Goal: Check status: Check status

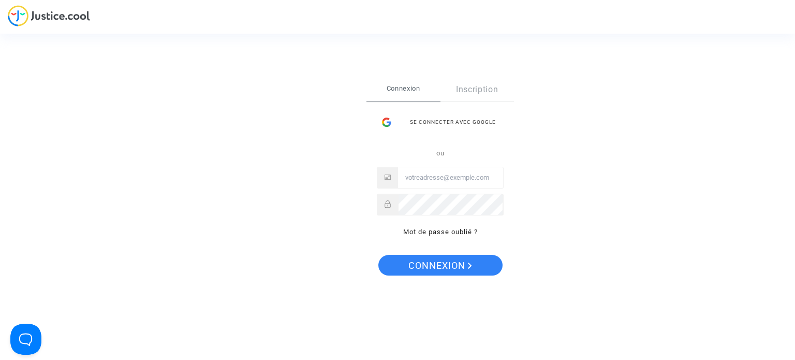
type input "souribrafamily@gmail.com"
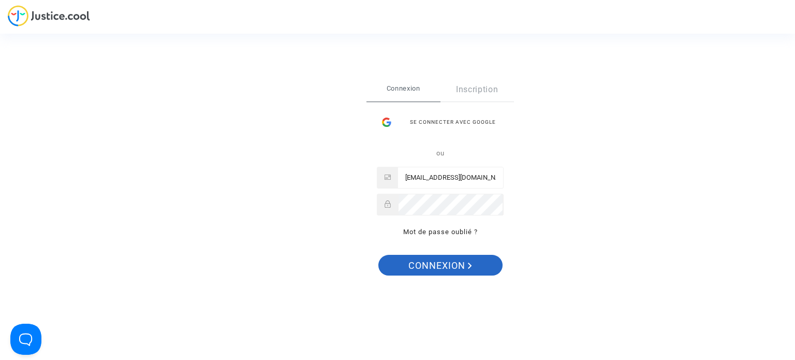
click at [446, 268] on span "Connexion" at bounding box center [440, 266] width 64 height 22
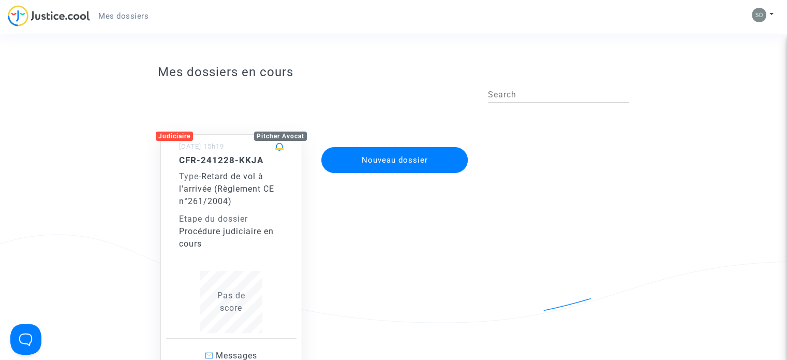
click at [235, 308] on span "Pas de score" at bounding box center [231, 301] width 28 height 22
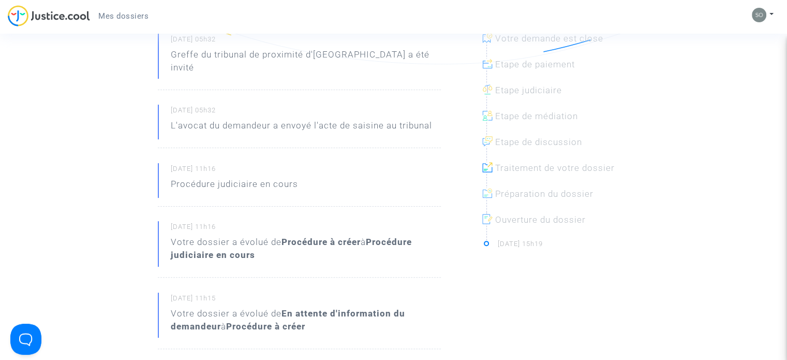
scroll to position [52, 0]
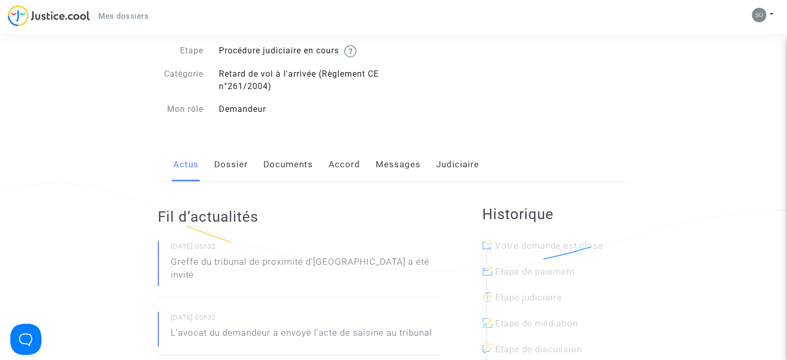
click at [239, 167] on link "Dossier" at bounding box center [231, 165] width 34 height 34
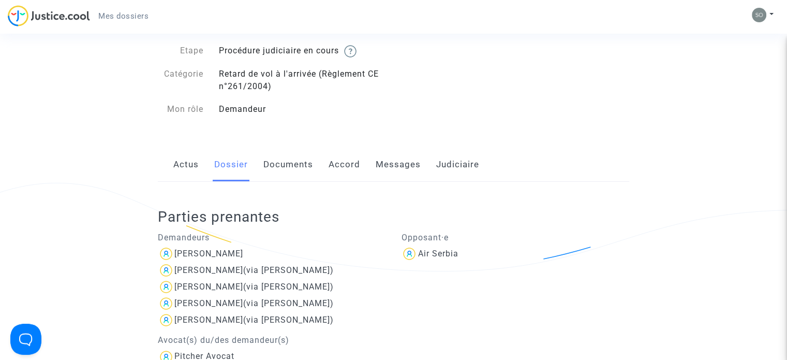
click at [300, 169] on link "Documents" at bounding box center [288, 165] width 50 height 34
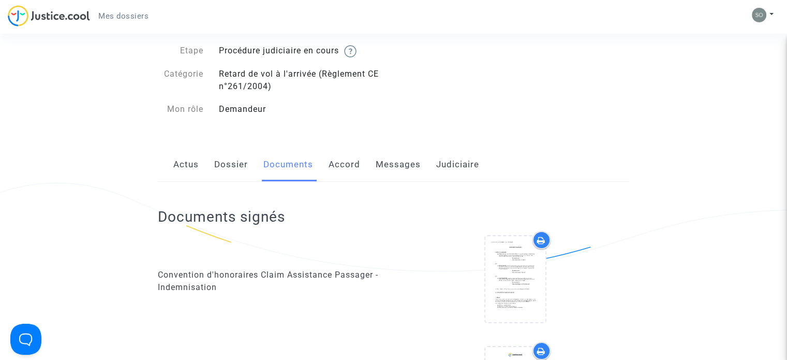
click at [338, 167] on link "Accord" at bounding box center [345, 165] width 32 height 34
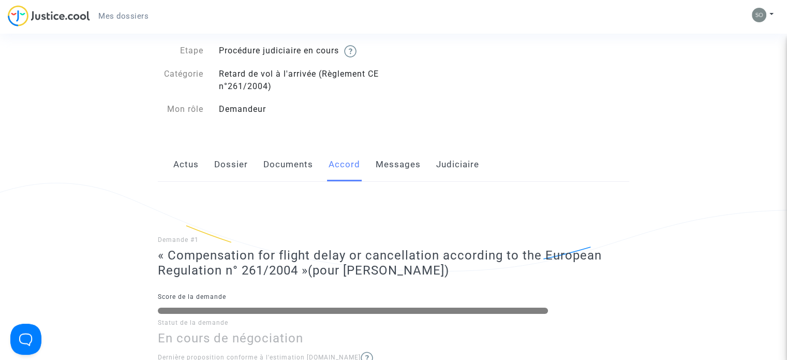
click at [412, 160] on link "Messages" at bounding box center [398, 165] width 45 height 34
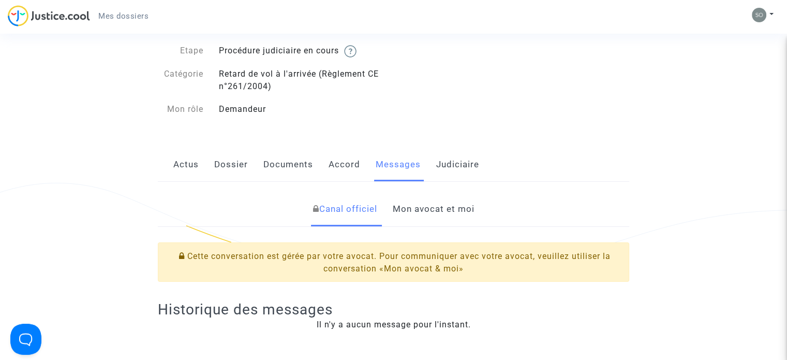
click at [456, 169] on link "Judiciaire" at bounding box center [457, 165] width 43 height 34
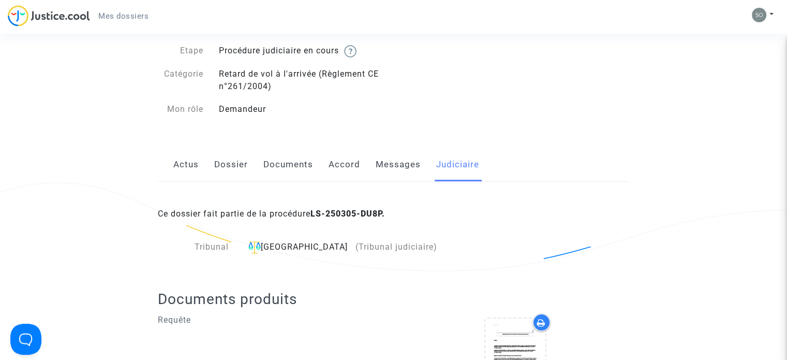
click at [297, 163] on link "Documents" at bounding box center [288, 165] width 50 height 34
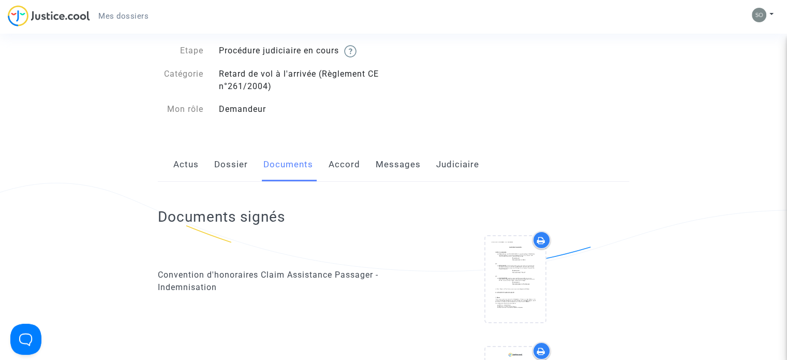
click at [476, 163] on link "Judiciaire" at bounding box center [457, 165] width 43 height 34
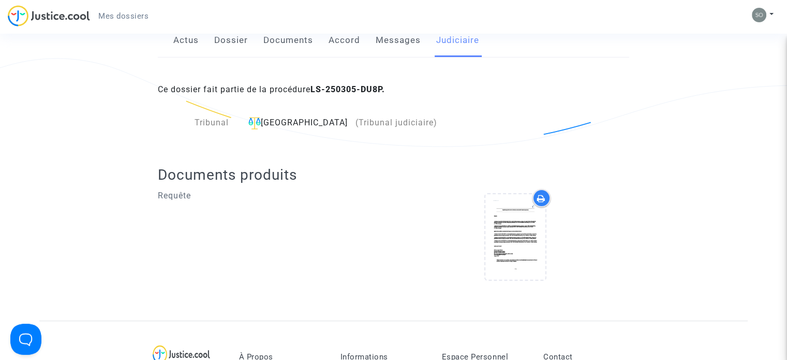
scroll to position [104, 0]
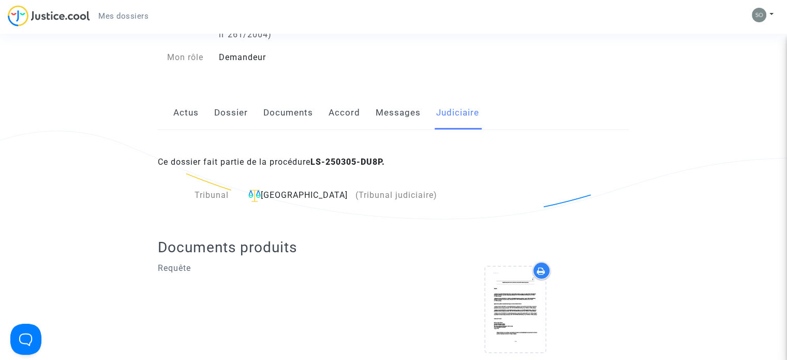
click at [369, 194] on span "(Tribunal judiciaire)" at bounding box center [397, 195] width 82 height 10
click at [306, 196] on div "Aulnay-sous-Bois (Tribunal judiciaire)" at bounding box center [341, 195] width 194 height 13
click at [214, 193] on div "Tribunal" at bounding box center [197, 195] width 79 height 13
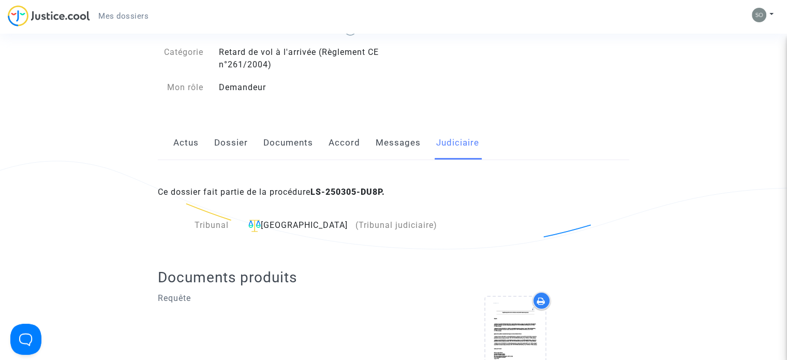
scroll to position [0, 0]
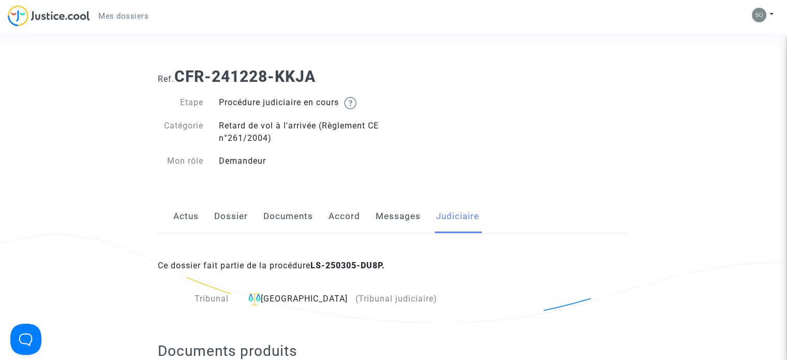
click at [402, 218] on link "Messages" at bounding box center [398, 216] width 45 height 34
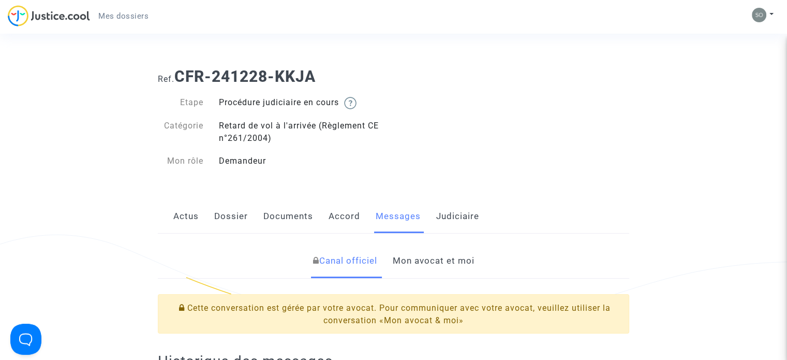
click at [412, 261] on link "Mon avocat et moi" at bounding box center [433, 261] width 82 height 34
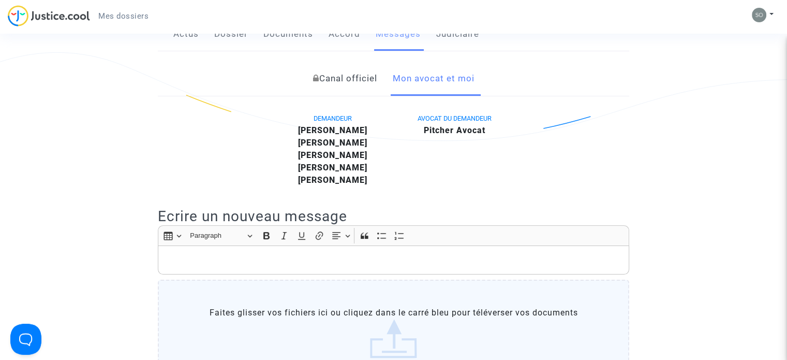
scroll to position [155, 0]
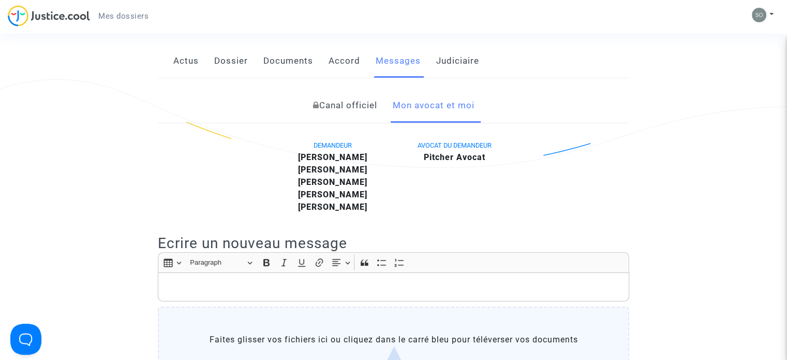
click at [340, 62] on link "Accord" at bounding box center [345, 61] width 32 height 34
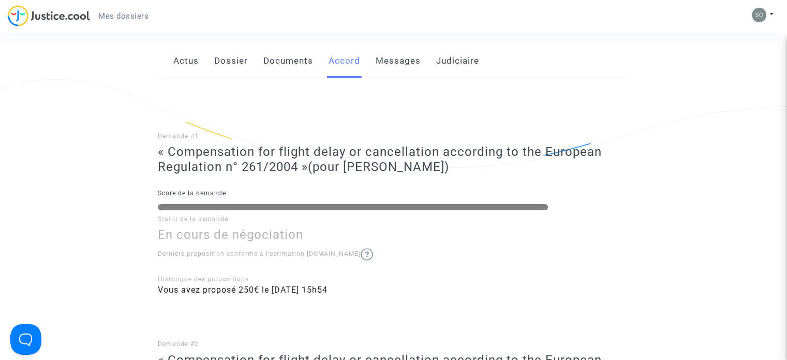
click at [192, 66] on link "Actus" at bounding box center [185, 61] width 25 height 34
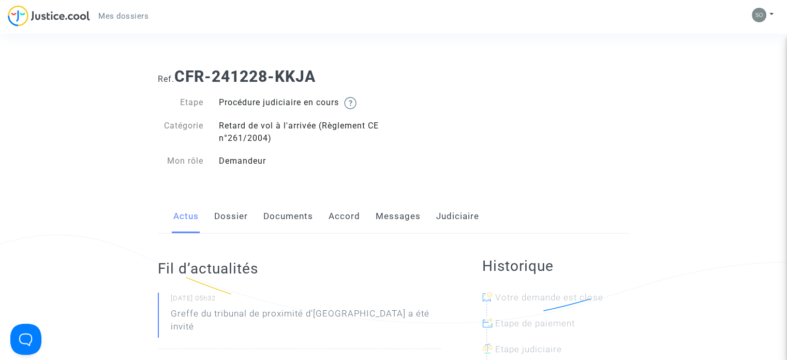
click at [232, 214] on link "Dossier" at bounding box center [231, 216] width 34 height 34
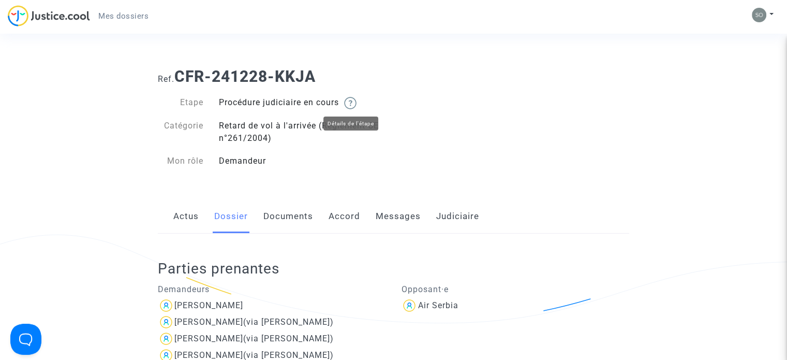
click at [356, 97] on img at bounding box center [350, 103] width 12 height 12
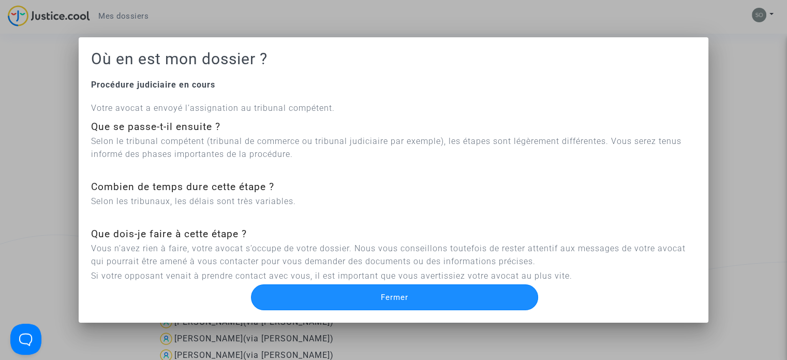
click at [388, 299] on span "Fermer" at bounding box center [394, 296] width 27 height 9
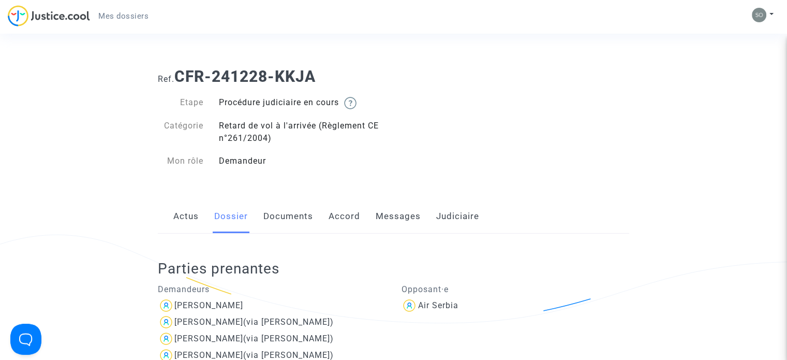
click at [182, 217] on link "Actus" at bounding box center [185, 216] width 25 height 34
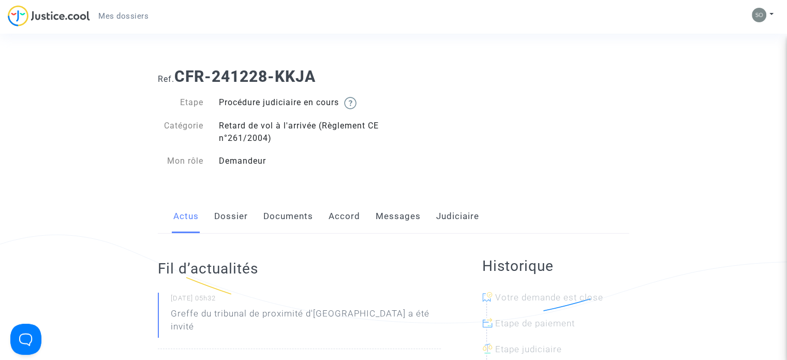
click at [214, 222] on link "Dossier" at bounding box center [231, 216] width 34 height 34
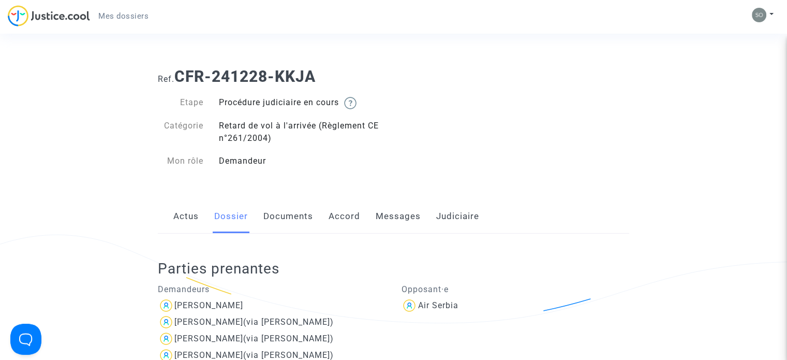
click at [458, 215] on link "Judiciaire" at bounding box center [457, 216] width 43 height 34
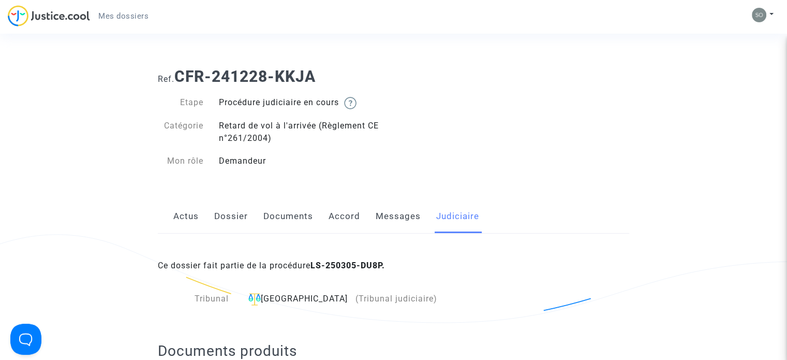
click at [378, 300] on span "(Tribunal judiciaire)" at bounding box center [397, 299] width 82 height 10
click at [357, 102] on img at bounding box center [350, 103] width 12 height 12
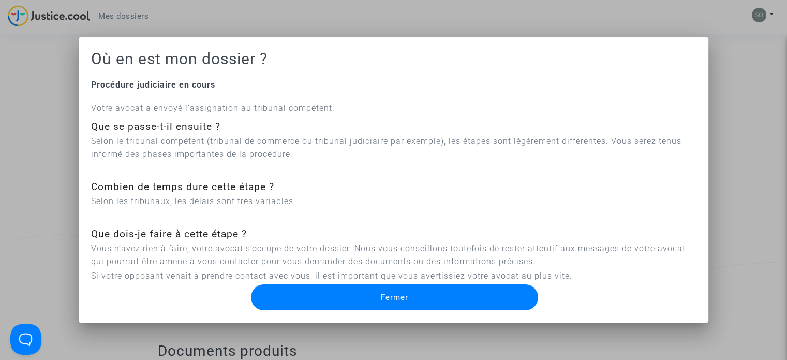
click at [383, 306] on button "Fermer" at bounding box center [394, 297] width 287 height 26
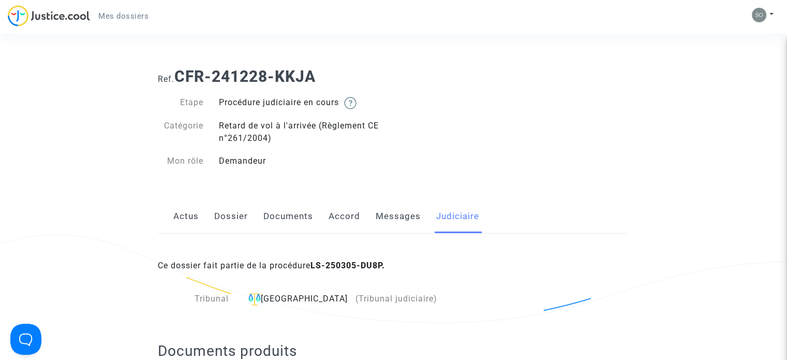
click at [21, 17] on img at bounding box center [49, 15] width 82 height 21
